Goal: Communication & Community: Answer question/provide support

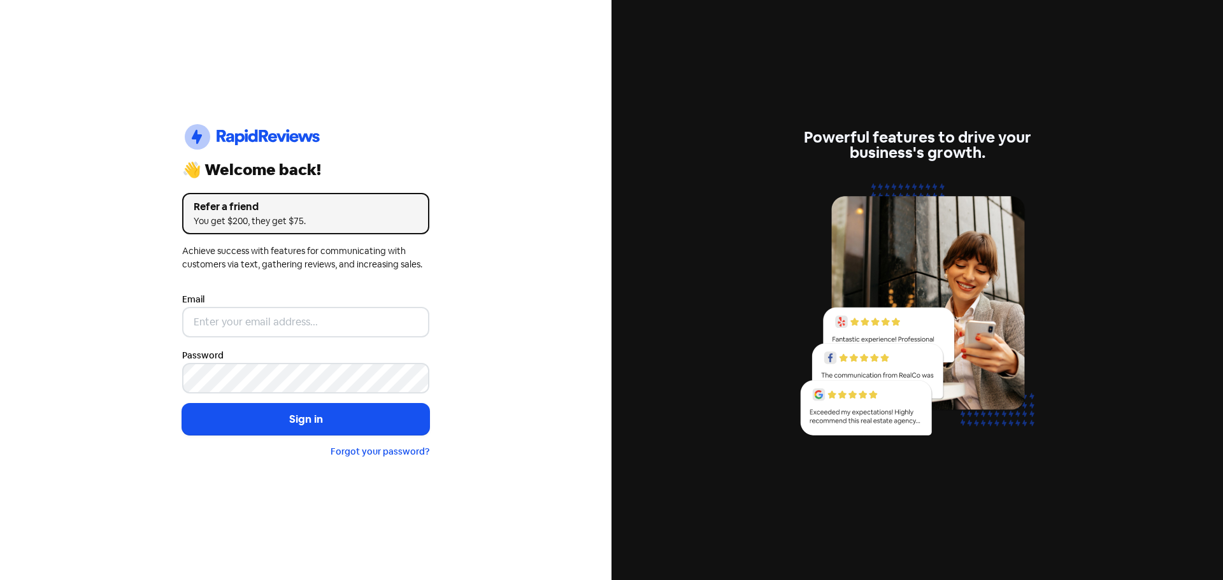
type input "[EMAIL_ADDRESS][DOMAIN_NAME]"
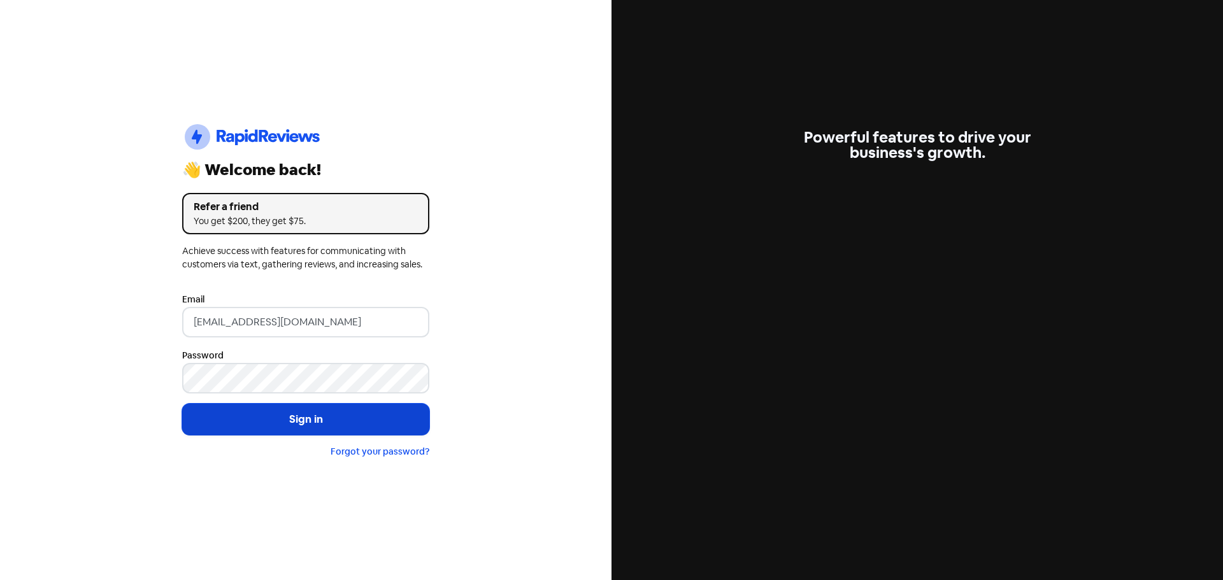
click at [322, 431] on button "Sign in" at bounding box center [305, 420] width 247 height 32
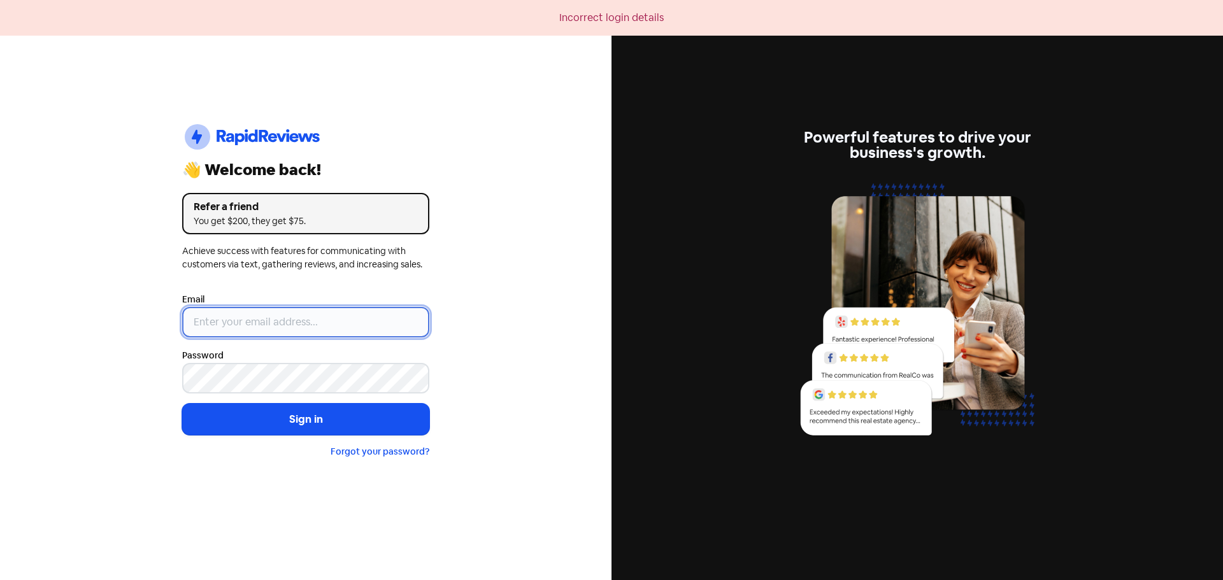
click at [277, 325] on input "email" at bounding box center [305, 322] width 247 height 31
type input "[EMAIL_ADDRESS][DOMAIN_NAME]"
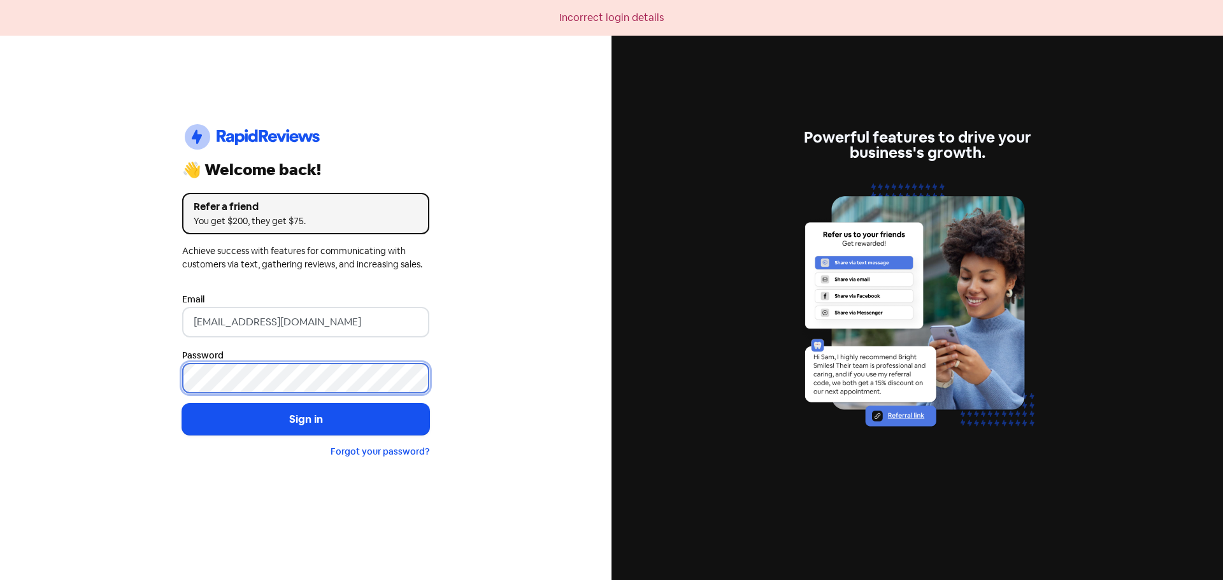
click at [182, 404] on button "Sign in" at bounding box center [305, 420] width 247 height 32
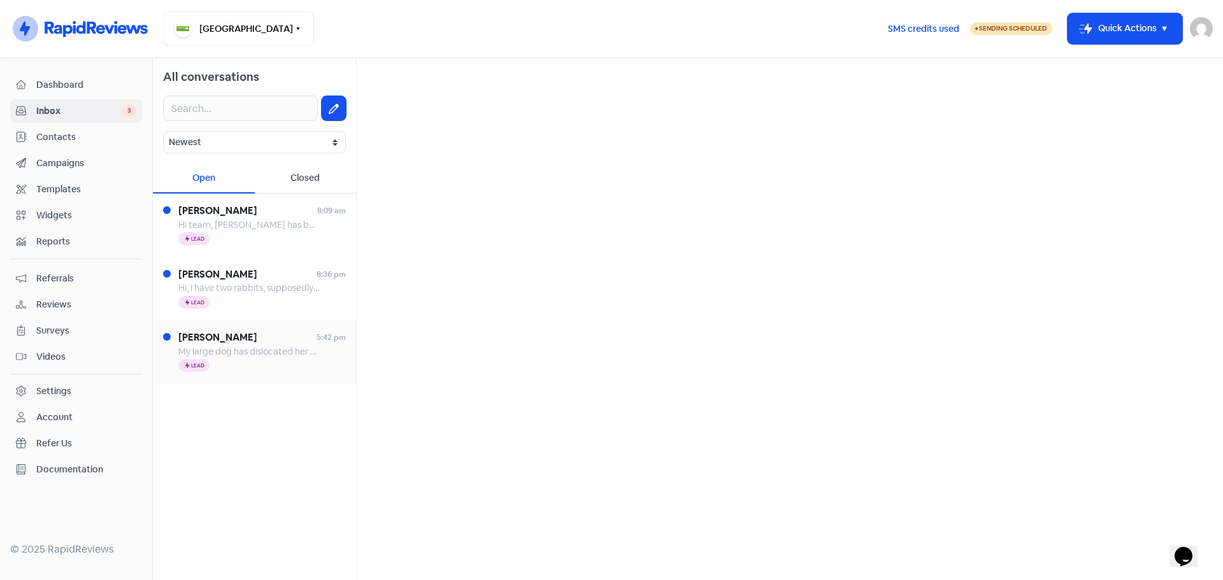
click at [291, 352] on span "My large dog has dislocated her hip. Do u provide that service. If so I will ma…" at bounding box center [369, 351] width 382 height 11
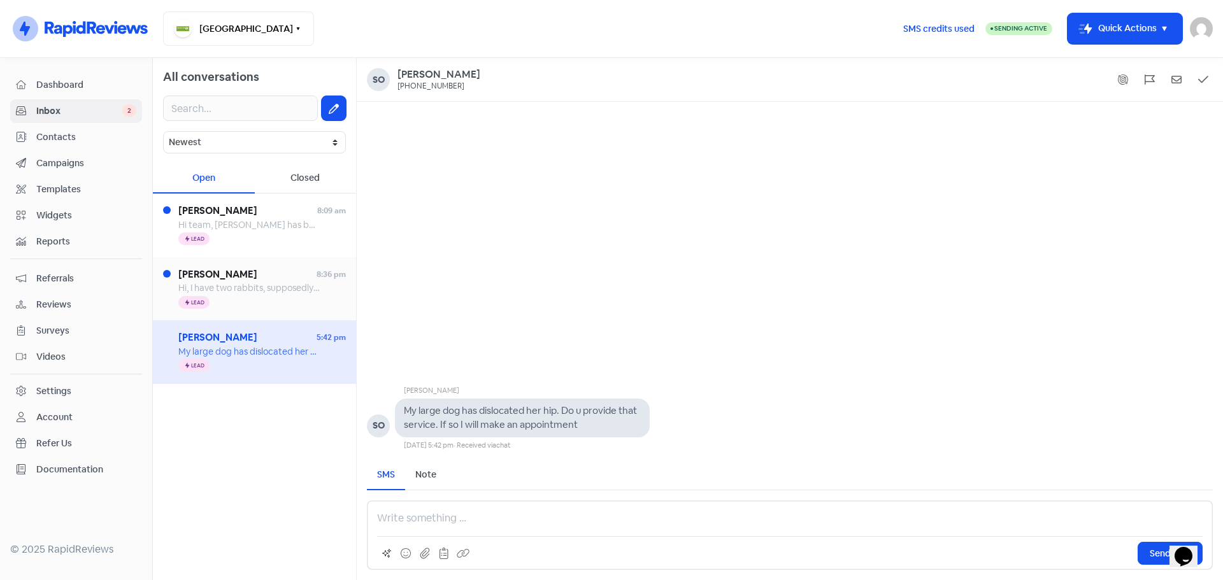
click at [289, 285] on span "Hi, I have two rabbits, supposedly both females, until I found a litter of stil…" at bounding box center [785, 287] width 1215 height 11
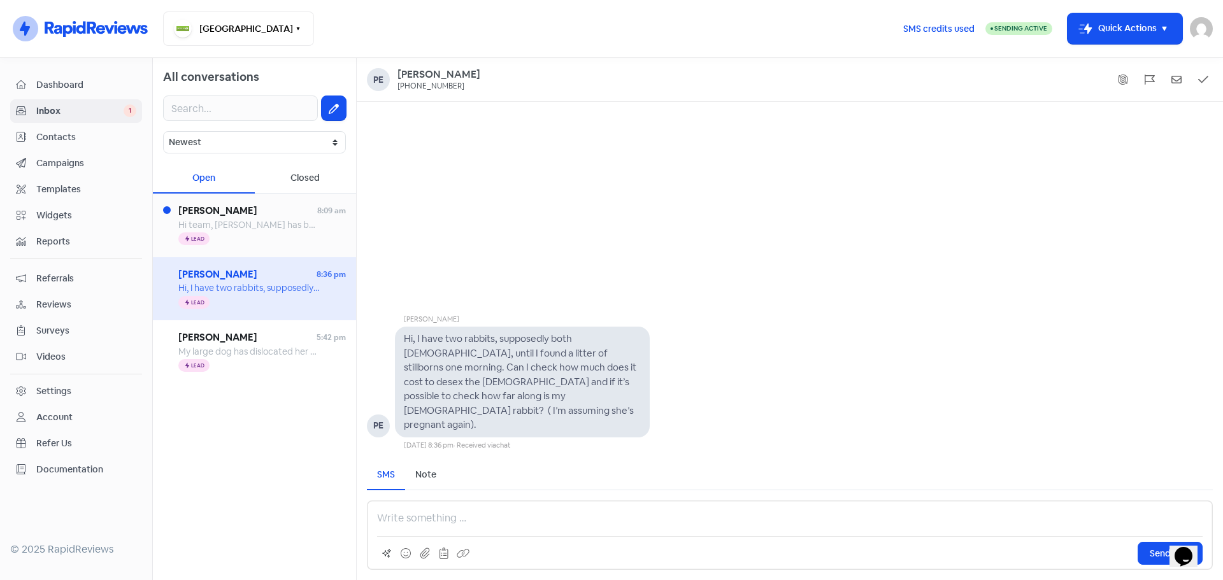
click at [289, 237] on div "Icon For Thunder Lead" at bounding box center [262, 239] width 168 height 15
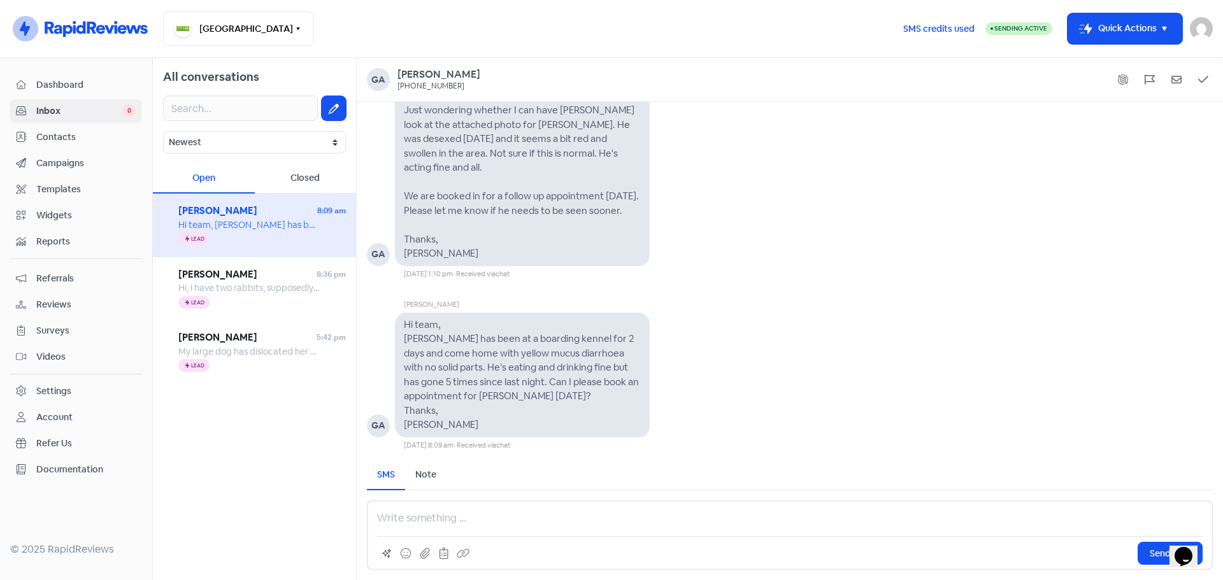
drag, startPoint x: 254, startPoint y: 216, endPoint x: 187, endPoint y: 421, distance: 215.5
click at [175, 485] on div "All conversations Newest Unread Read Flagged Unflagged Open Closed Gayathri Per…" at bounding box center [255, 319] width 204 height 522
click at [313, 224] on span "Hi team, Kai has been at a boarding kennel for 2 days and come home with yellow…" at bounding box center [766, 224] width 1177 height 11
click at [1199, 82] on icon at bounding box center [1203, 79] width 10 height 11
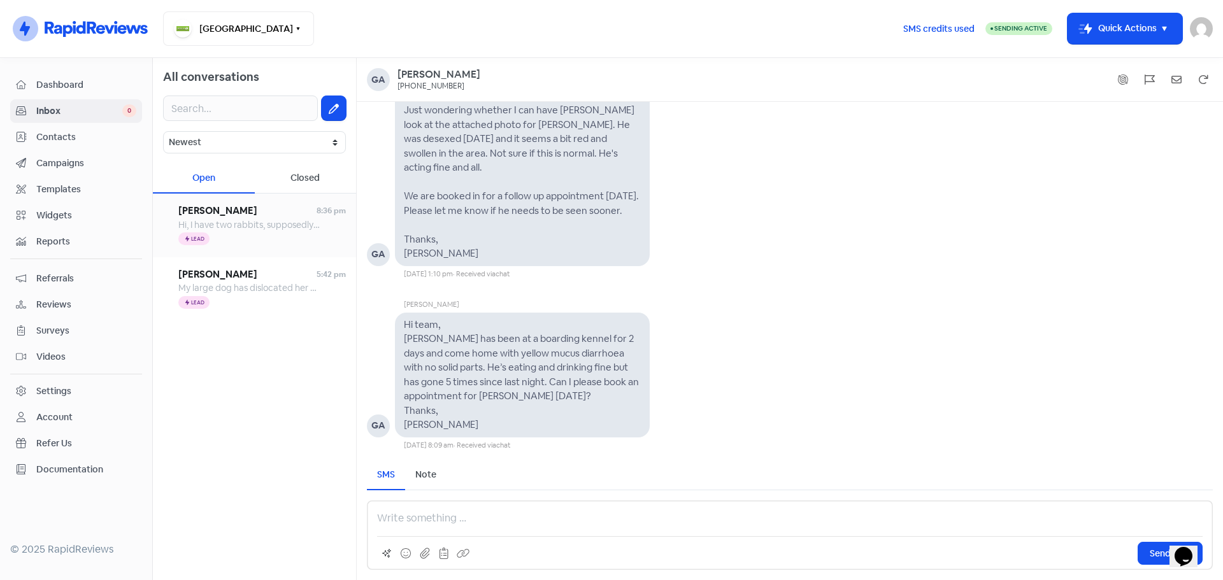
click at [232, 232] on div "Icon For Thunder Lead" at bounding box center [262, 239] width 168 height 15
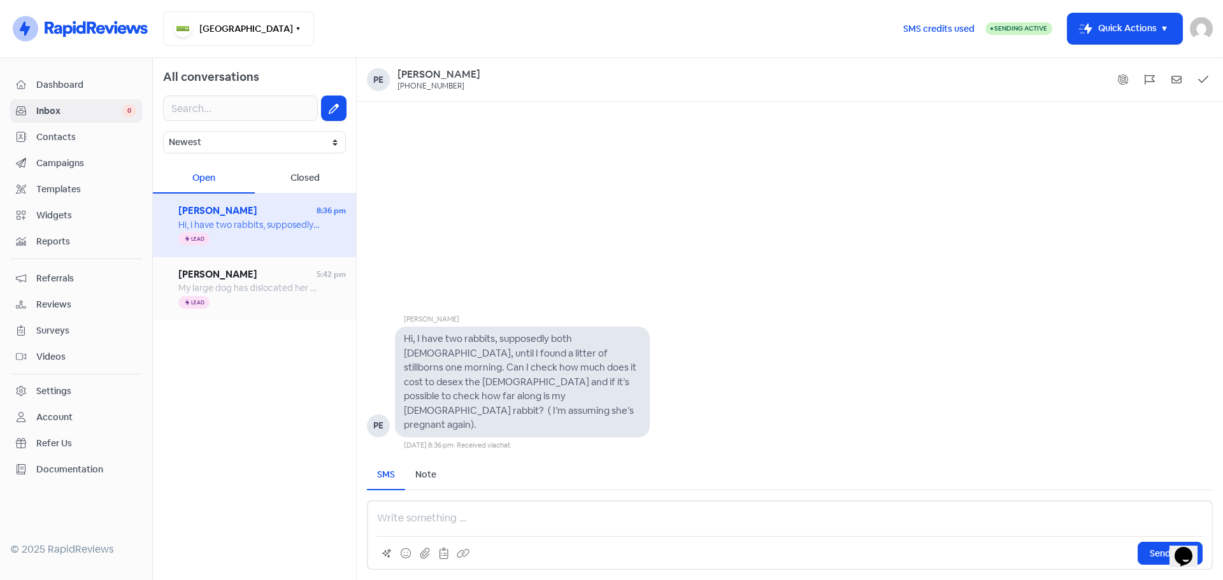
click at [267, 270] on span "Sonja Doove" at bounding box center [247, 275] width 138 height 15
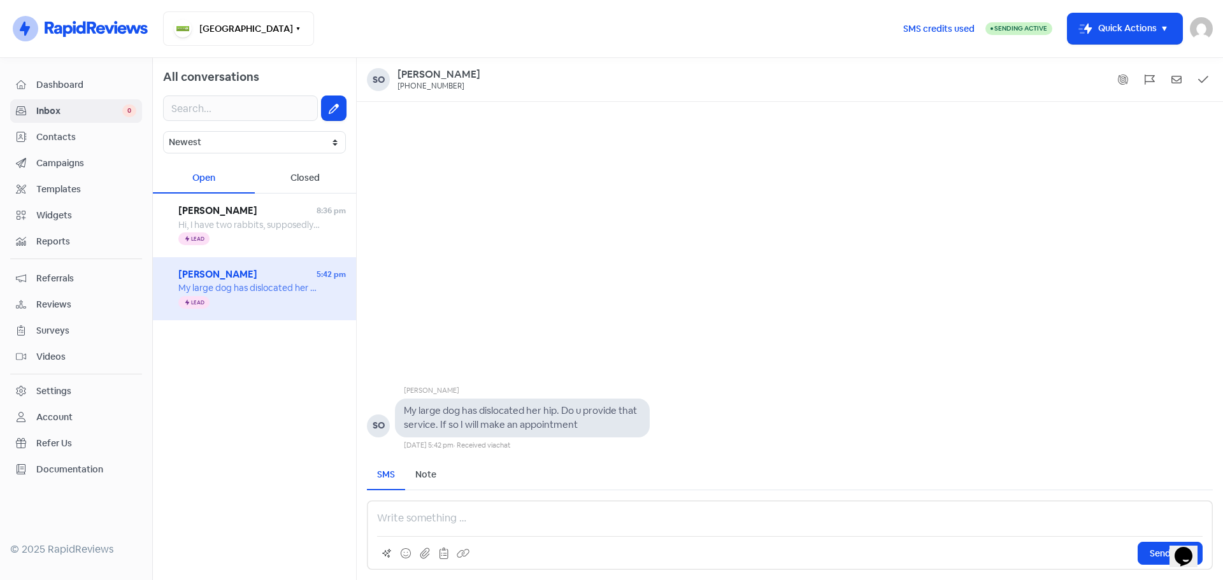
click at [460, 511] on p at bounding box center [790, 518] width 826 height 15
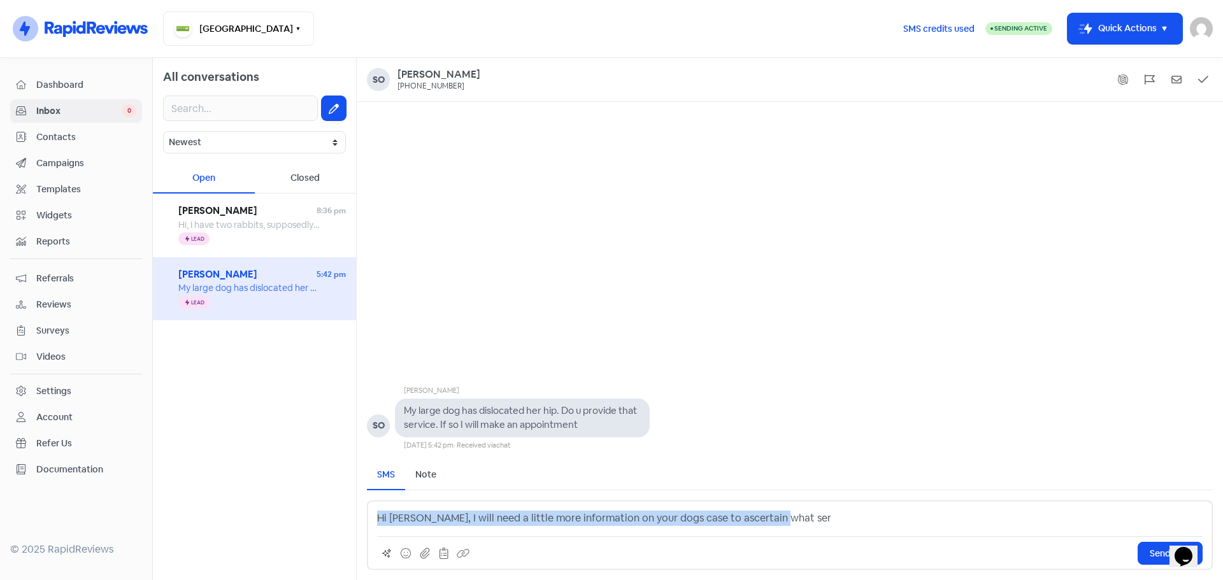
drag, startPoint x: 769, startPoint y: 515, endPoint x: 310, endPoint y: 507, distance: 459.3
click at [310, 507] on div "All conversations Newest Unread Read Flagged Unflagged Open Closed Peggy 8:36 p…" at bounding box center [688, 319] width 1070 height 522
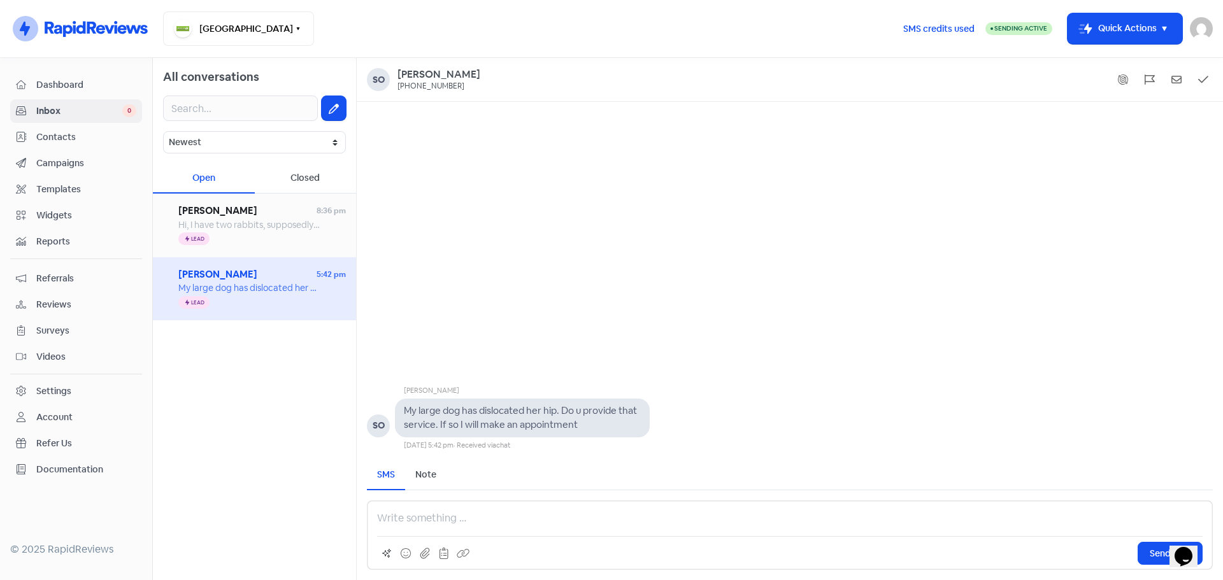
drag, startPoint x: 254, startPoint y: 274, endPoint x: 232, endPoint y: 254, distance: 29.7
click at [200, 370] on div "All conversations Newest Unread Read Flagged Unflagged Open Closed Peggy 8:36 p…" at bounding box center [255, 319] width 204 height 522
click at [309, 181] on div "Closed" at bounding box center [306, 179] width 102 height 30
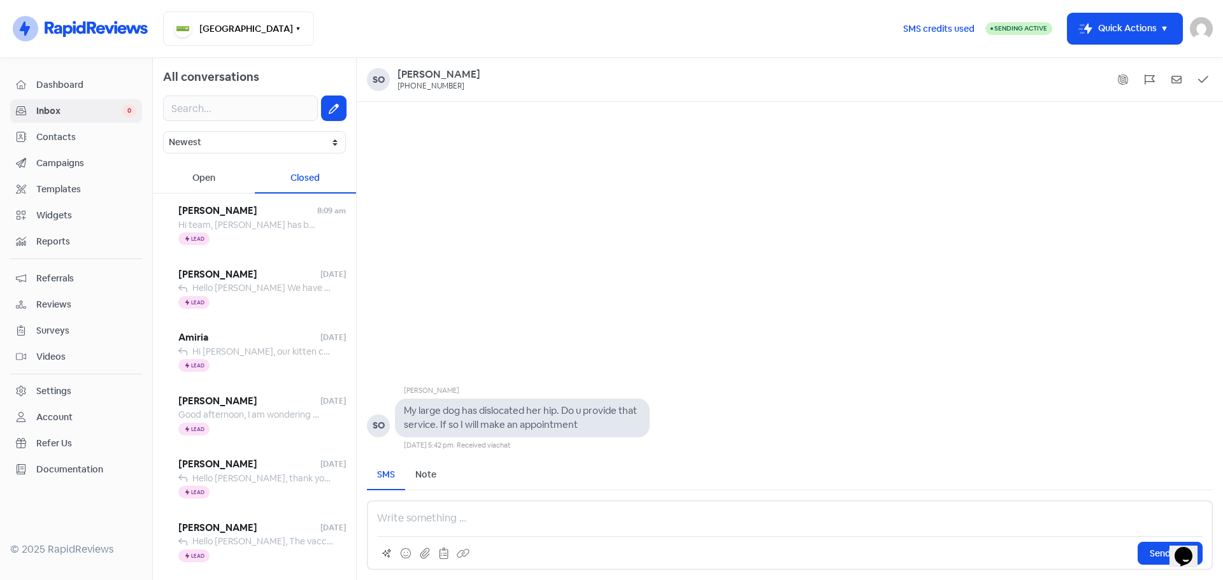
click at [220, 188] on div "Open" at bounding box center [204, 179] width 102 height 30
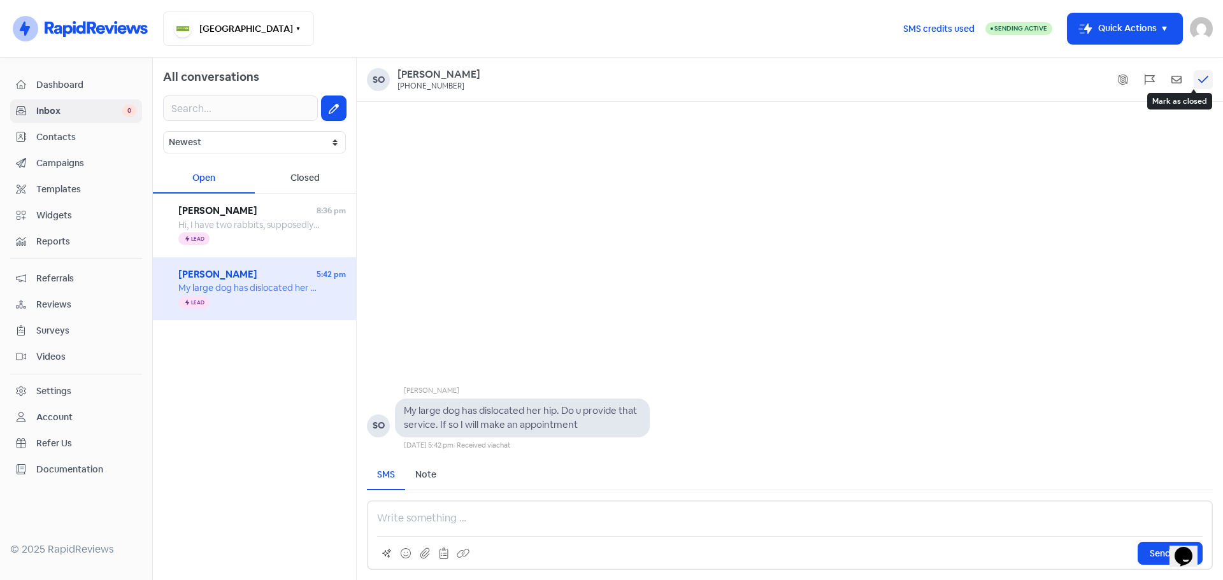
click at [1203, 82] on icon at bounding box center [1203, 79] width 10 height 11
